Goal: Task Accomplishment & Management: Complete application form

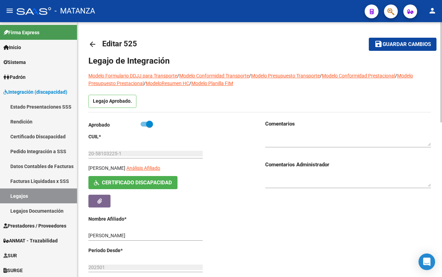
scroll to position [31, 0]
click at [90, 46] on mat-icon "arrow_back" at bounding box center [92, 44] width 8 height 8
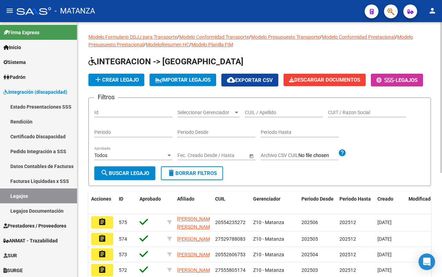
click at [273, 117] on div "CUIL / Apellido" at bounding box center [284, 110] width 78 height 14
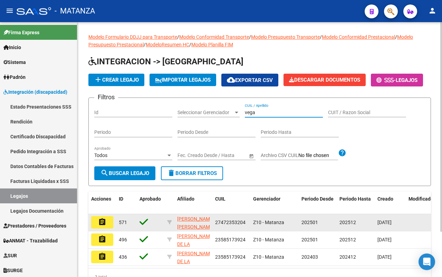
scroll to position [43, 0]
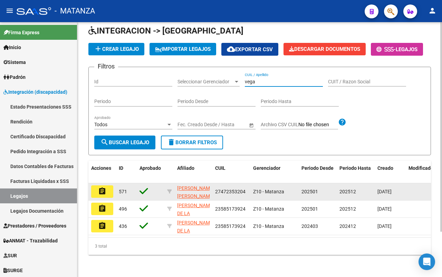
type input "vega"
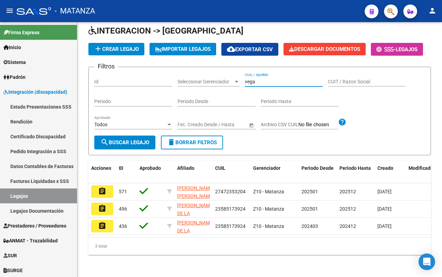
drag, startPoint x: 106, startPoint y: 193, endPoint x: 169, endPoint y: 193, distance: 62.5
click at [108, 193] on button "assignment" at bounding box center [102, 191] width 22 height 12
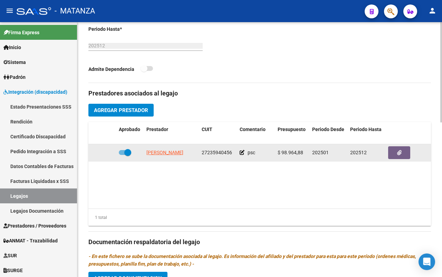
scroll to position [259, 0]
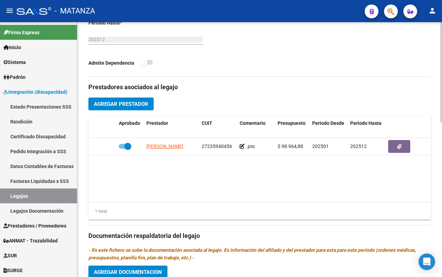
click at [113, 104] on span "Agregar Prestador" at bounding box center [121, 104] width 54 height 6
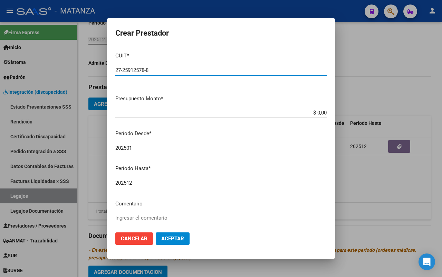
type input "27-25912578-8"
click at [320, 111] on input "$ 0,00" at bounding box center [220, 112] width 211 height 6
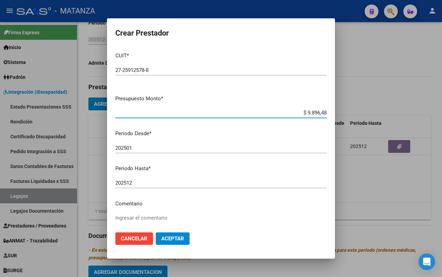
type input "$ 98.964,88"
click at [136, 145] on input "202501" at bounding box center [220, 148] width 211 height 6
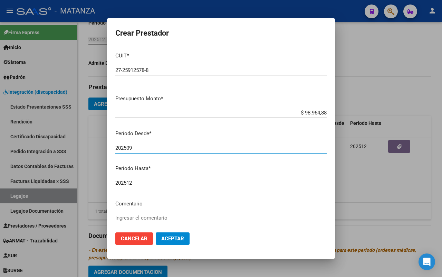
type input "202509"
click at [154, 215] on textarea "Ingresar el comentario" at bounding box center [220, 230] width 211 height 32
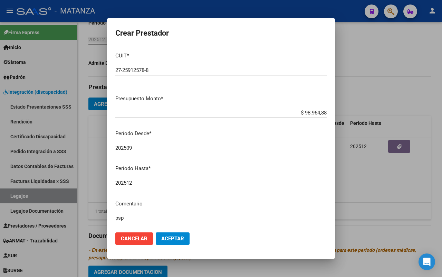
type textarea "psp"
click at [175, 236] on span "Aceptar" at bounding box center [172, 238] width 23 height 6
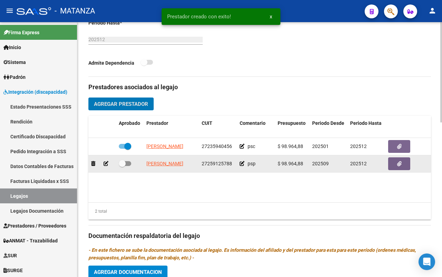
click at [130, 163] on span at bounding box center [125, 163] width 12 height 5
click at [122, 166] on input "checkbox" at bounding box center [122, 166] width 0 height 0
checkbox input "true"
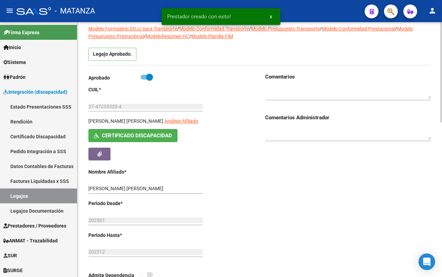
scroll to position [0, 0]
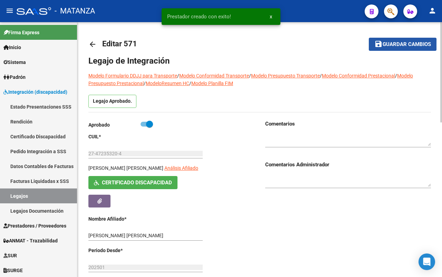
click at [384, 45] on span "Guardar cambios" at bounding box center [407, 44] width 48 height 6
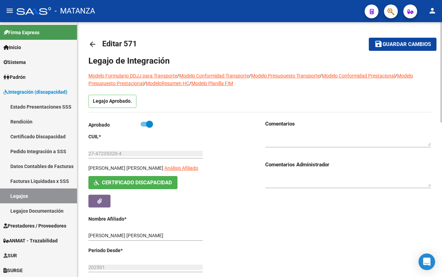
click at [90, 45] on mat-icon "arrow_back" at bounding box center [92, 44] width 8 height 8
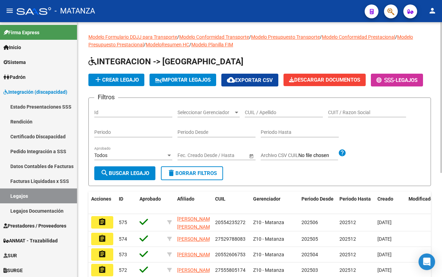
click at [264, 115] on input "CUIL / Apellido" at bounding box center [284, 112] width 78 height 6
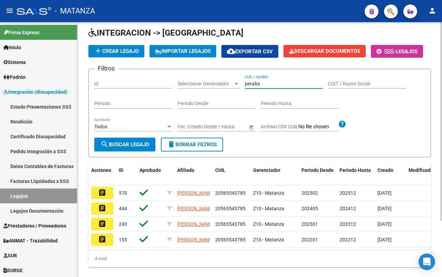
scroll to position [43, 0]
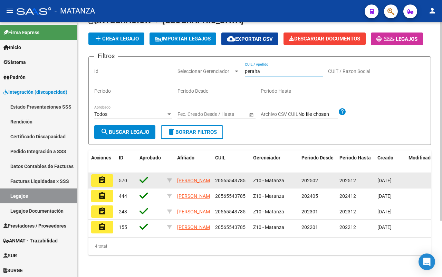
type input "peralta"
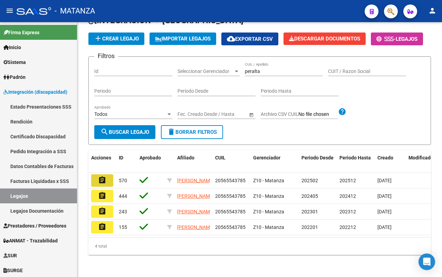
drag, startPoint x: 108, startPoint y: 198, endPoint x: 177, endPoint y: 210, distance: 70.1
click at [109, 186] on button "assignment" at bounding box center [102, 180] width 22 height 12
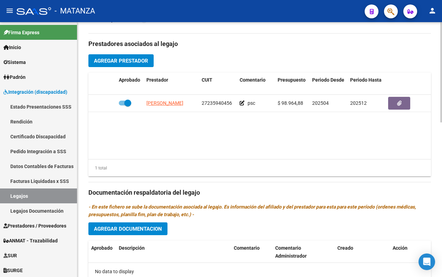
scroll to position [259, 0]
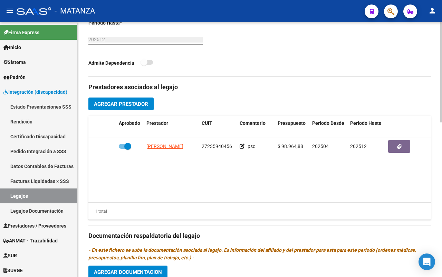
click at [126, 106] on span "Agregar Prestador" at bounding box center [121, 104] width 54 height 6
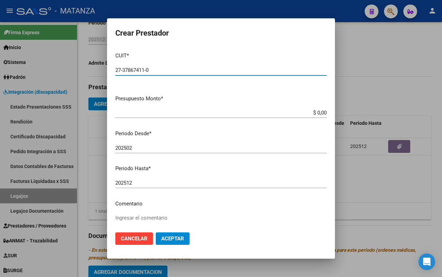
type input "27-37867411-0"
click at [320, 112] on input "$ 0,00" at bounding box center [220, 112] width 211 height 6
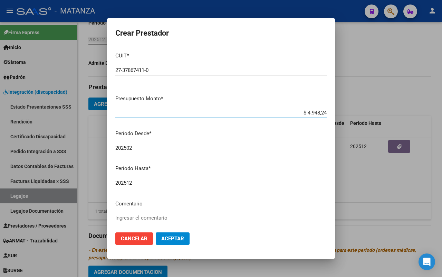
type input "$ 49.482,44"
click at [153, 146] on input "202502" at bounding box center [220, 148] width 211 height 6
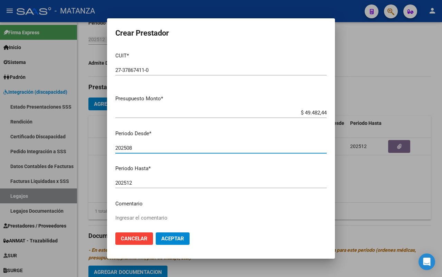
type input "202508"
click at [145, 214] on textarea "Ingresar el comentario" at bounding box center [220, 230] width 211 height 32
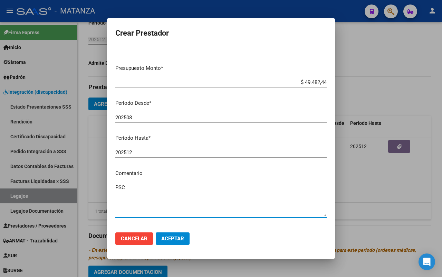
scroll to position [43, 0]
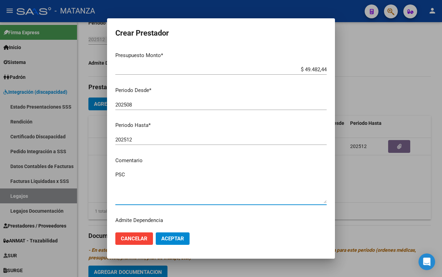
type textarea "PSC"
drag, startPoint x: 173, startPoint y: 231, endPoint x: 199, endPoint y: 224, distance: 27.0
click at [174, 229] on mat-dialog-actions "Cancelar Aceptar" at bounding box center [220, 238] width 211 height 23
drag, startPoint x: 170, startPoint y: 236, endPoint x: 184, endPoint y: 230, distance: 15.5
click at [170, 235] on span "Aceptar" at bounding box center [172, 238] width 23 height 6
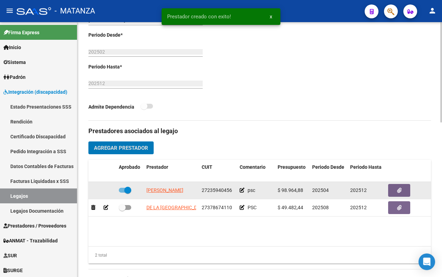
scroll to position [216, 0]
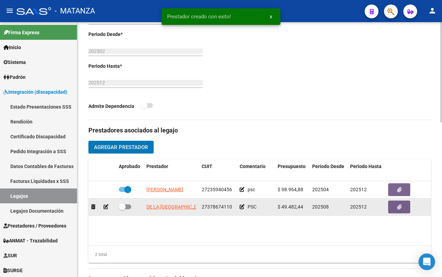
click at [132, 208] on div at bounding box center [130, 206] width 22 height 9
click at [131, 206] on div at bounding box center [130, 206] width 22 height 9
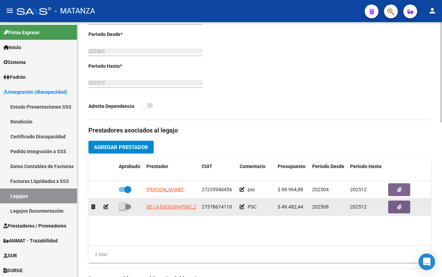
click at [130, 206] on span at bounding box center [125, 206] width 12 height 5
click at [122, 209] on input "checkbox" at bounding box center [122, 209] width 0 height 0
checkbox input "true"
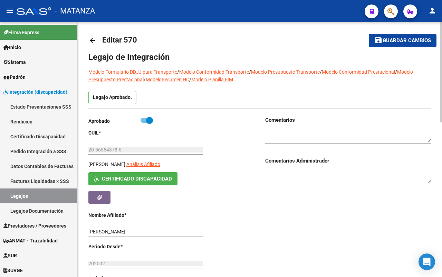
scroll to position [0, 0]
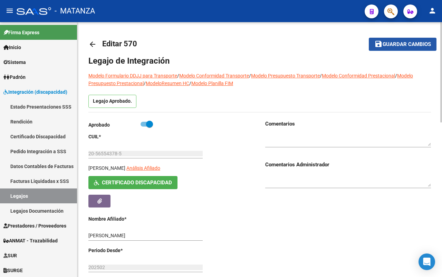
click at [406, 44] on span "Guardar cambios" at bounding box center [407, 44] width 48 height 6
drag, startPoint x: 408, startPoint y: 46, endPoint x: 403, endPoint y: 49, distance: 5.9
click at [408, 46] on span "Guardar cambios" at bounding box center [407, 44] width 48 height 6
click at [92, 46] on mat-icon "arrow_back" at bounding box center [92, 44] width 8 height 8
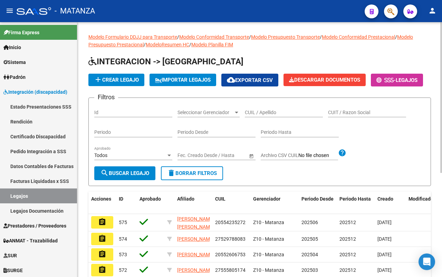
click at [273, 115] on input "CUIL / Apellido" at bounding box center [284, 112] width 78 height 6
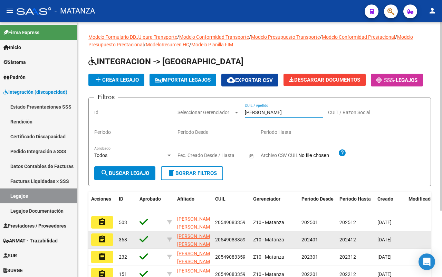
scroll to position [43, 0]
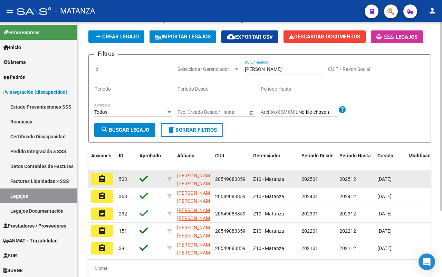
type input "[PERSON_NAME]"
click at [106, 183] on mat-icon "assignment" at bounding box center [102, 178] width 8 height 8
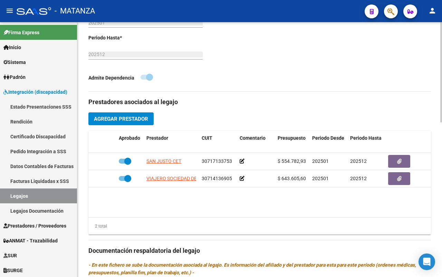
scroll to position [259, 0]
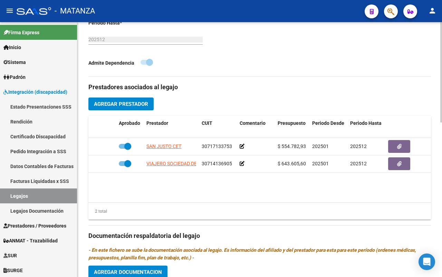
click at [118, 106] on span "Agregar Prestador" at bounding box center [121, 104] width 54 height 6
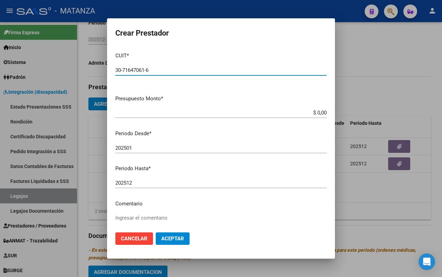
type input "30-71647061-6"
click at [320, 112] on app-form-text-field "Presupuesto Monto * $ 0,00 Ingresar el monto" at bounding box center [223, 105] width 217 height 21
click at [319, 110] on mat-dialog-content "CUIT * 30-71647061-6 Ingresar CUIT ARCA Padrón Presupuesto Monto * $ 0,00 Ingre…" at bounding box center [221, 137] width 228 height 180
click at [318, 111] on input "$ 0,00" at bounding box center [220, 112] width 211 height 6
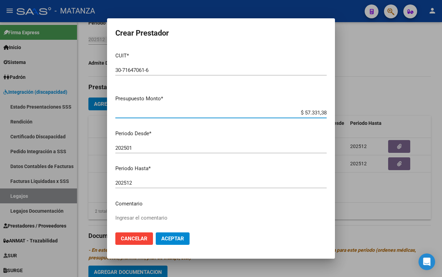
type input "$ 573.313,85"
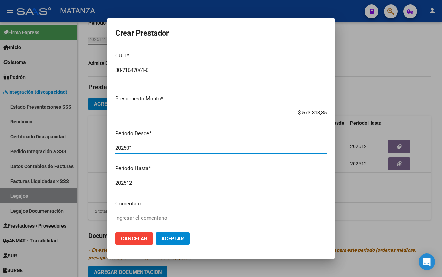
click at [143, 146] on input "202501" at bounding box center [220, 148] width 211 height 6
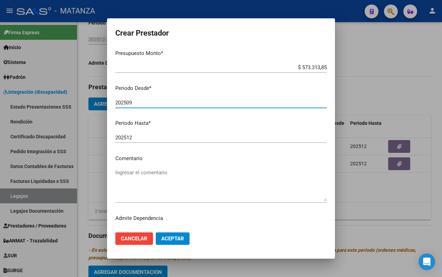
scroll to position [56, 0]
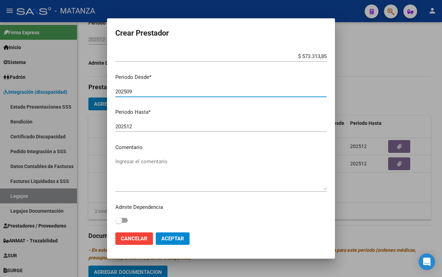
type input "202509"
click at [125, 220] on span at bounding box center [121, 220] width 12 height 5
click at [119, 222] on input "checkbox" at bounding box center [118, 222] width 0 height 0
checkbox input "true"
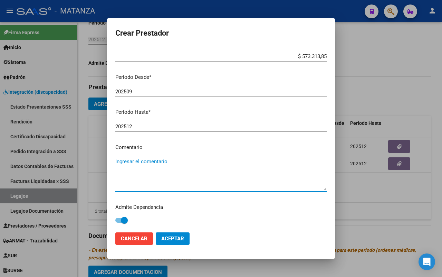
click at [139, 167] on textarea "Ingresar el comentario" at bounding box center [220, 173] width 211 height 32
type textarea "cet j-s"
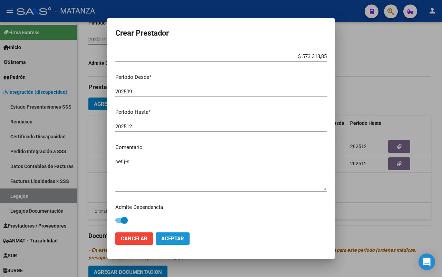
drag, startPoint x: 175, startPoint y: 241, endPoint x: 211, endPoint y: 237, distance: 36.5
click at [176, 241] on button "Aceptar" at bounding box center [173, 238] width 34 height 12
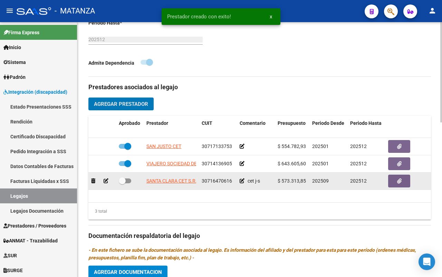
drag, startPoint x: 130, startPoint y: 180, endPoint x: 148, endPoint y: 179, distance: 18.0
click at [131, 180] on span at bounding box center [125, 180] width 12 height 5
click at [122, 183] on input "checkbox" at bounding box center [122, 183] width 0 height 0
checkbox input "true"
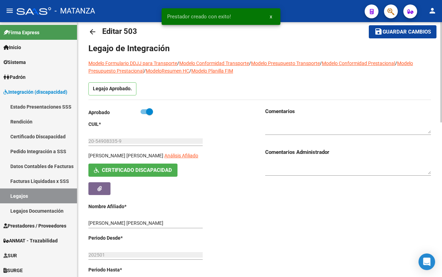
scroll to position [0, 0]
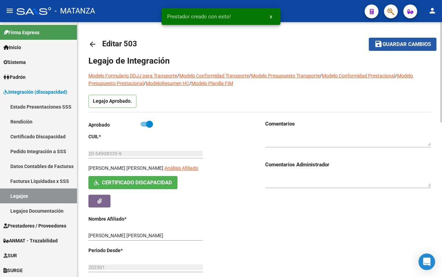
click at [420, 40] on button "save Guardar cambios" at bounding box center [403, 44] width 68 height 13
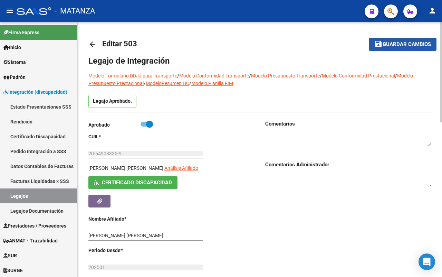
drag, startPoint x: 408, startPoint y: 42, endPoint x: 304, endPoint y: 42, distance: 104.3
click at [408, 42] on span "Guardar cambios" at bounding box center [407, 44] width 48 height 6
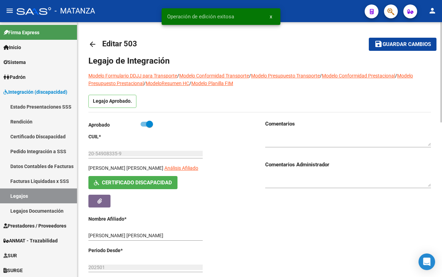
click at [89, 42] on mat-icon "arrow_back" at bounding box center [92, 44] width 8 height 8
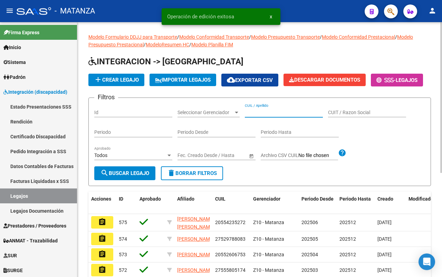
click at [274, 115] on input "CUIL / Apellido" at bounding box center [284, 112] width 78 height 6
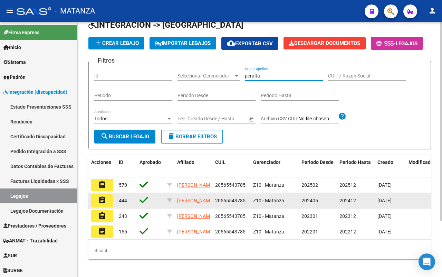
scroll to position [73, 0]
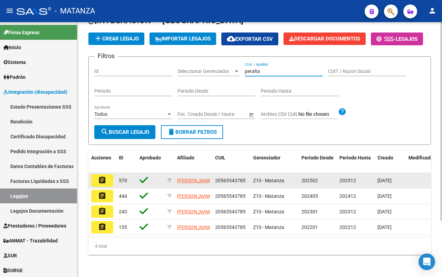
type input "peralta"
click at [94, 174] on button "assignment" at bounding box center [102, 180] width 22 height 12
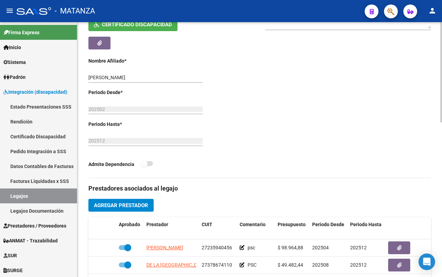
scroll to position [216, 0]
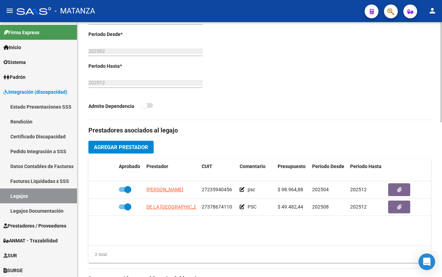
click at [123, 149] on span "Agregar Prestador" at bounding box center [121, 147] width 54 height 6
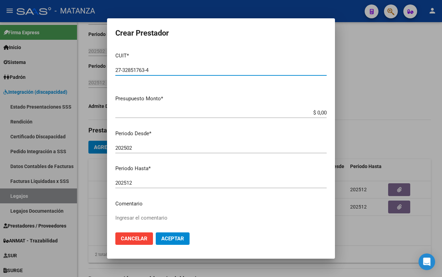
type input "27-32851763-4"
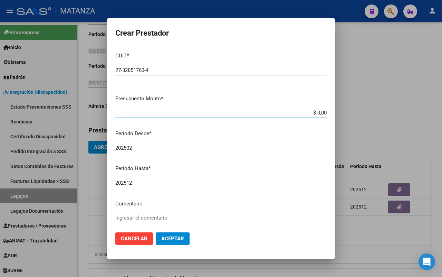
click at [320, 112] on input "$ 0,00" at bounding box center [220, 112] width 211 height 6
type input "$ 98.964,88"
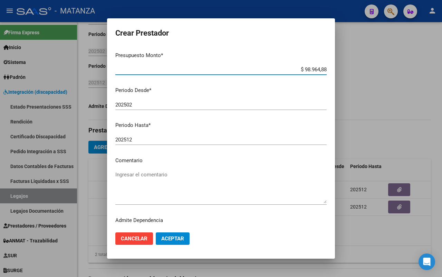
scroll to position [0, 0]
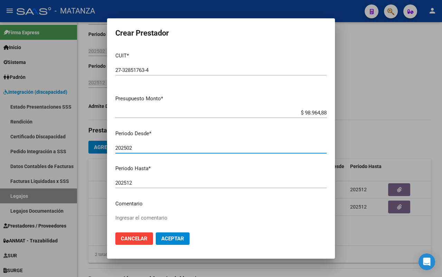
click at [153, 149] on input "202502" at bounding box center [220, 148] width 211 height 6
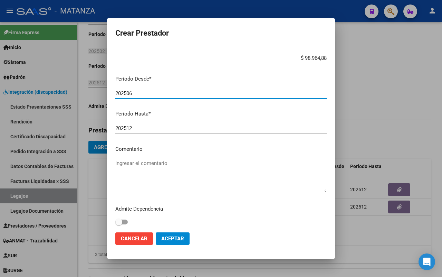
scroll to position [56, 0]
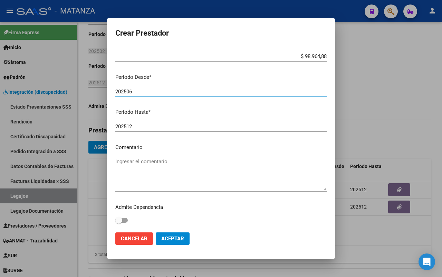
type input "202506"
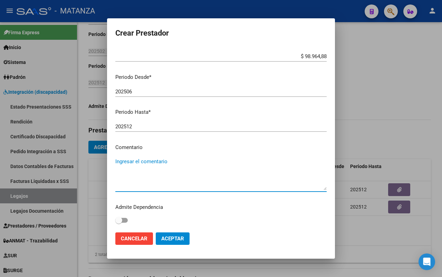
click at [147, 168] on textarea "Ingresar el comentario" at bounding box center [220, 173] width 211 height 32
type textarea "psp"
drag, startPoint x: 163, startPoint y: 237, endPoint x: 224, endPoint y: 218, distance: 64.8
click at [164, 236] on span "Aceptar" at bounding box center [172, 238] width 23 height 6
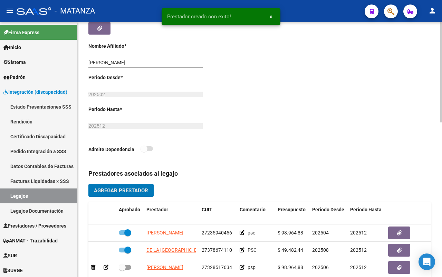
scroll to position [259, 0]
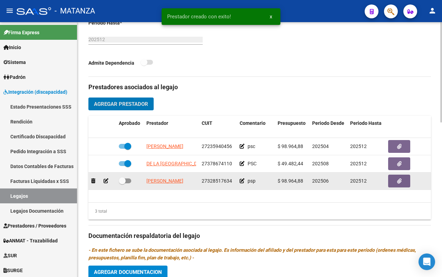
click at [131, 180] on span at bounding box center [125, 180] width 12 height 5
click at [122, 183] on input "checkbox" at bounding box center [122, 183] width 0 height 0
checkbox input "true"
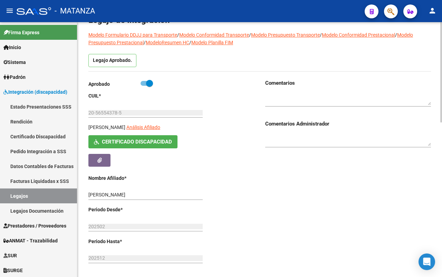
scroll to position [0, 0]
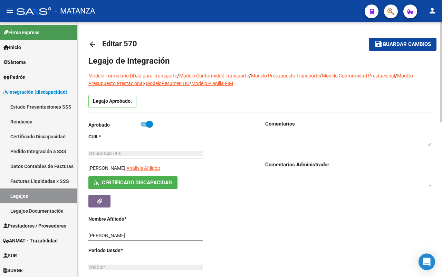
click at [404, 46] on span "Guardar cambios" at bounding box center [407, 44] width 48 height 6
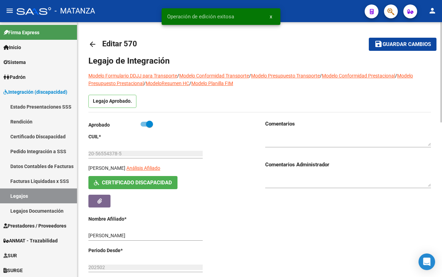
click at [90, 43] on mat-icon "arrow_back" at bounding box center [92, 44] width 8 height 8
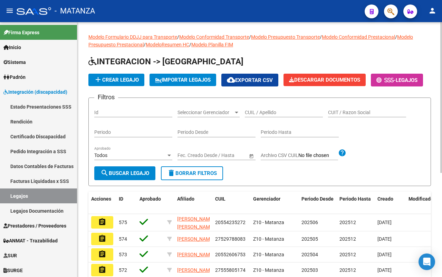
drag, startPoint x: 259, startPoint y: 128, endPoint x: 258, endPoint y: 124, distance: 4.3
click at [258, 115] on input "CUIL / Apellido" at bounding box center [284, 112] width 78 height 6
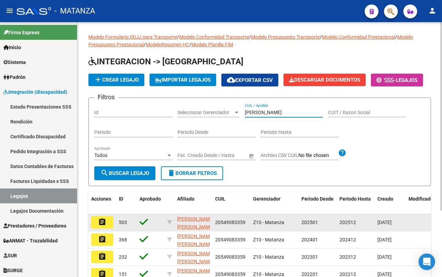
type input "[PERSON_NAME]"
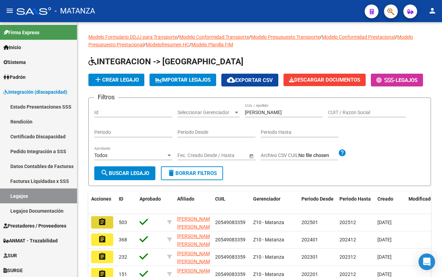
drag, startPoint x: 108, startPoint y: 239, endPoint x: 223, endPoint y: 208, distance: 119.6
click at [110, 228] on button "assignment" at bounding box center [102, 222] width 22 height 12
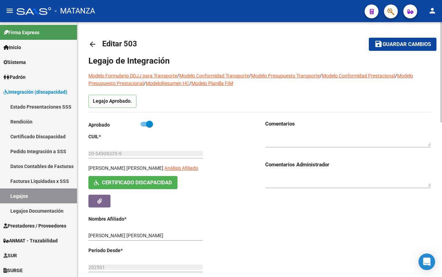
click at [95, 43] on mat-icon "arrow_back" at bounding box center [92, 44] width 8 height 8
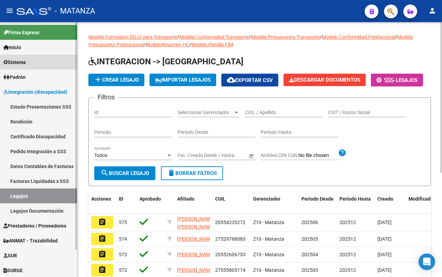
click at [33, 59] on link "Sistema" at bounding box center [38, 62] width 77 height 15
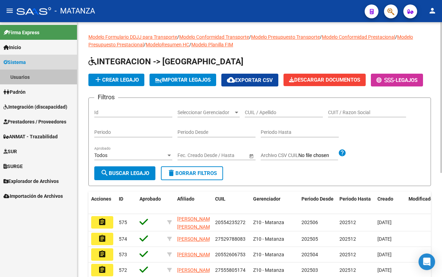
click at [30, 76] on link "Usuarios" at bounding box center [38, 76] width 77 height 15
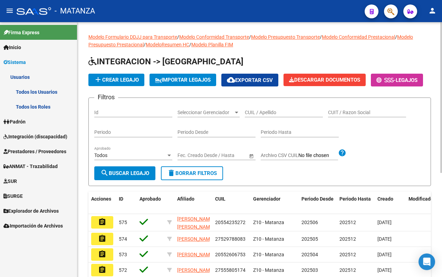
click at [36, 92] on link "Todos los Usuarios" at bounding box center [38, 91] width 77 height 15
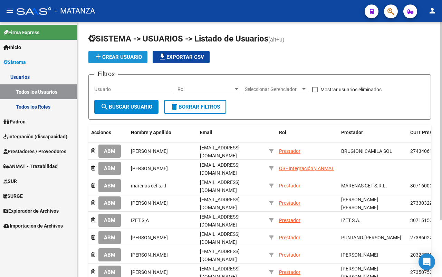
click at [107, 54] on span "add Crear Usuario" at bounding box center [118, 57] width 48 height 6
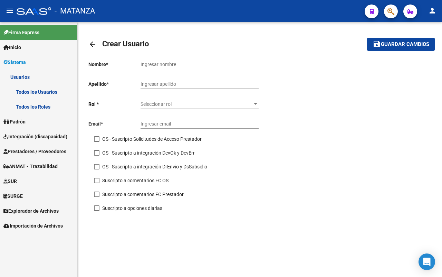
click at [166, 103] on span "Seleccionar rol" at bounding box center [197, 104] width 112 height 6
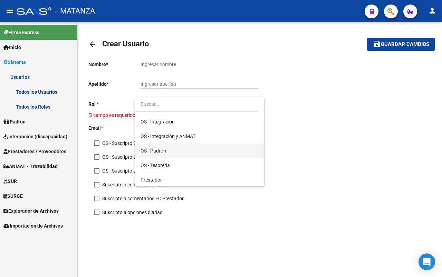
scroll to position [71, 0]
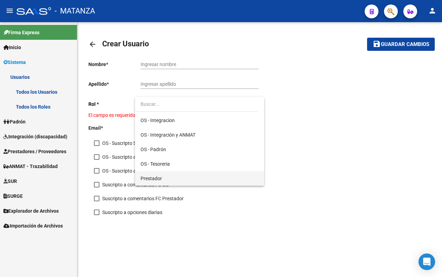
click at [181, 181] on span "Prestador" at bounding box center [200, 178] width 118 height 15
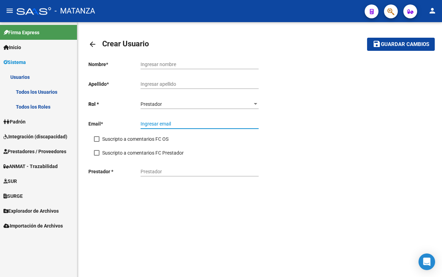
click at [173, 127] on input "Ingresar email" at bounding box center [200, 124] width 118 height 6
paste input "[EMAIL_ADDRESS][DOMAIN_NAME]"
type input "[EMAIL_ADDRESS][DOMAIN_NAME]"
click at [96, 153] on span at bounding box center [97, 153] width 6 height 6
click at [96, 155] on input "Suscripto a comentarios FC Prestador" at bounding box center [96, 155] width 0 height 0
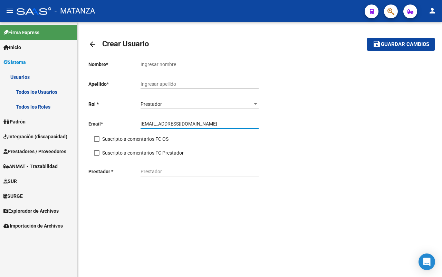
checkbox input "true"
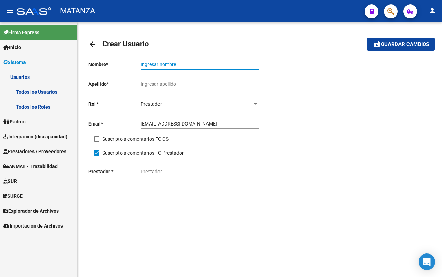
click at [160, 61] on input "Ingresar nombre" at bounding box center [200, 64] width 118 height 6
type input "CET"
click at [163, 88] on div "Ingresar apellido" at bounding box center [200, 82] width 118 height 14
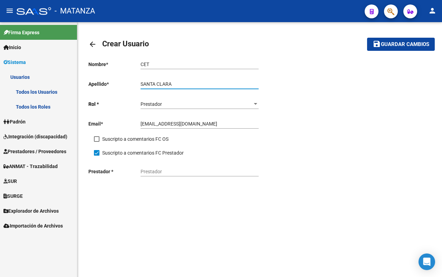
type input "SANTA CLARA"
click at [191, 171] on input "Prestador" at bounding box center [200, 172] width 118 height 6
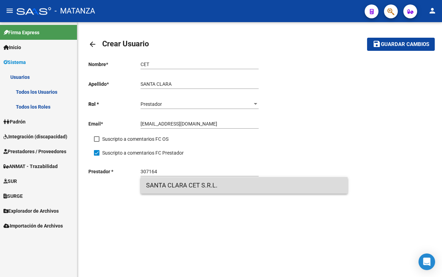
click at [217, 189] on span "SANTA CLARA CET S.R.L." at bounding box center [244, 185] width 196 height 17
type input "SANTA CLARA CET S.R.L."
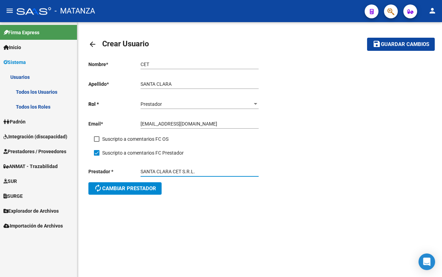
click at [399, 42] on span "Guardar cambios" at bounding box center [405, 44] width 48 height 6
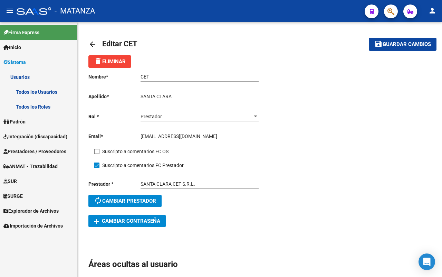
click at [92, 44] on mat-icon "arrow_back" at bounding box center [92, 44] width 8 height 8
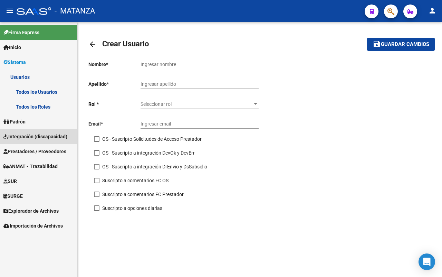
drag, startPoint x: 47, startPoint y: 134, endPoint x: 145, endPoint y: 155, distance: 101.1
click at [48, 133] on span "Integración (discapacidad)" at bounding box center [35, 137] width 64 height 8
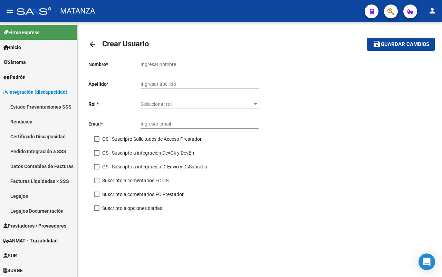
click at [0, 84] on link "Integración (discapacidad)" at bounding box center [38, 91] width 77 height 15
